Goal: Transaction & Acquisition: Purchase product/service

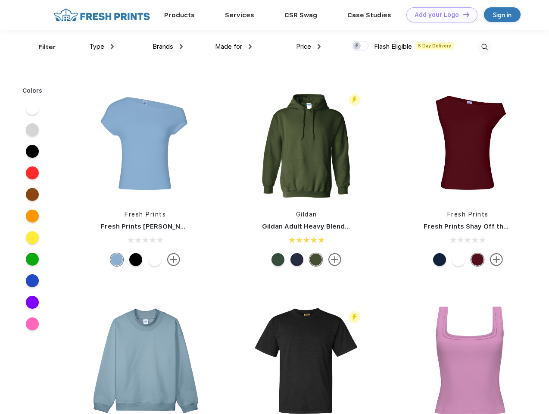
scroll to position [0, 0]
click at [439, 15] on link "Add your Logo Design Tool" at bounding box center [441, 14] width 71 height 15
click at [0, 0] on div "Design Tool" at bounding box center [0, 0] width 0 height 0
click at [462, 14] on link "Add your Logo Design Tool" at bounding box center [441, 14] width 71 height 15
click at [41, 47] on div "Filter" at bounding box center [47, 47] width 18 height 10
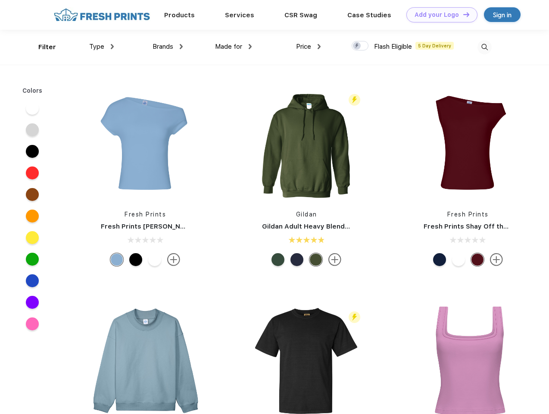
click at [102, 47] on span "Type" at bounding box center [96, 47] width 15 height 8
click at [168, 47] on span "Brands" at bounding box center [163, 47] width 21 height 8
click at [234, 47] on span "Made for" at bounding box center [228, 47] width 27 height 8
click at [309, 47] on span "Price" at bounding box center [303, 47] width 15 height 8
click at [360, 46] on div at bounding box center [360, 45] width 17 height 9
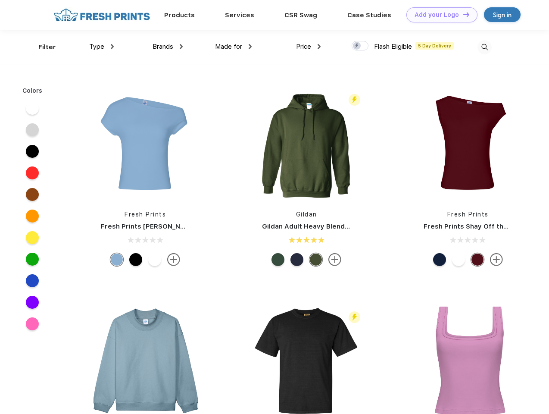
click at [357, 46] on input "checkbox" at bounding box center [355, 44] width 6 height 6
click at [484, 47] on img at bounding box center [485, 47] width 14 height 14
